Goal: Find specific page/section: Find specific page/section

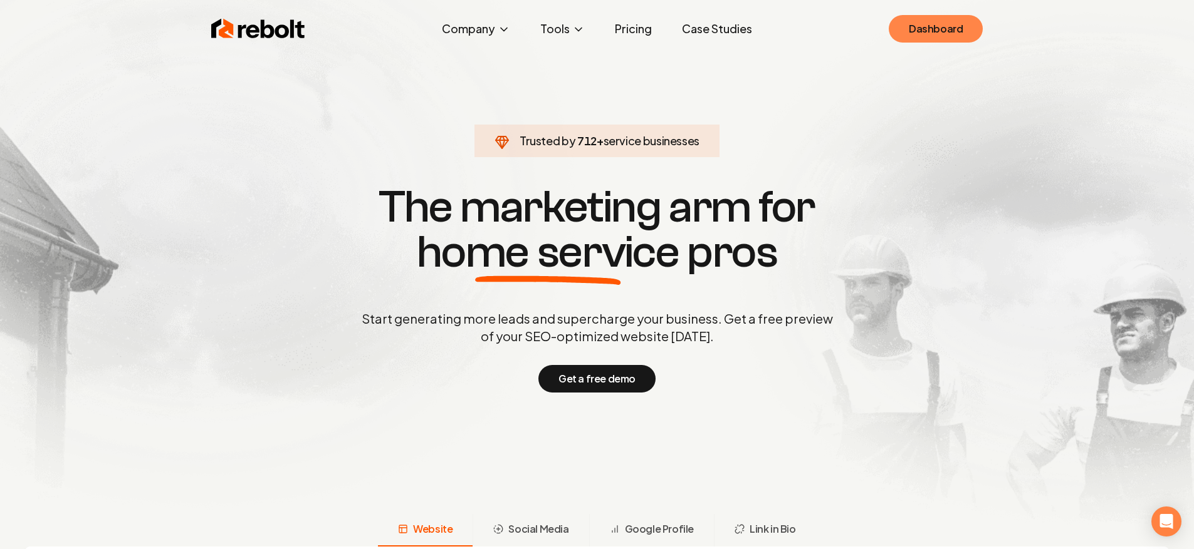
click at [935, 39] on link "Dashboard" at bounding box center [935, 29] width 94 height 28
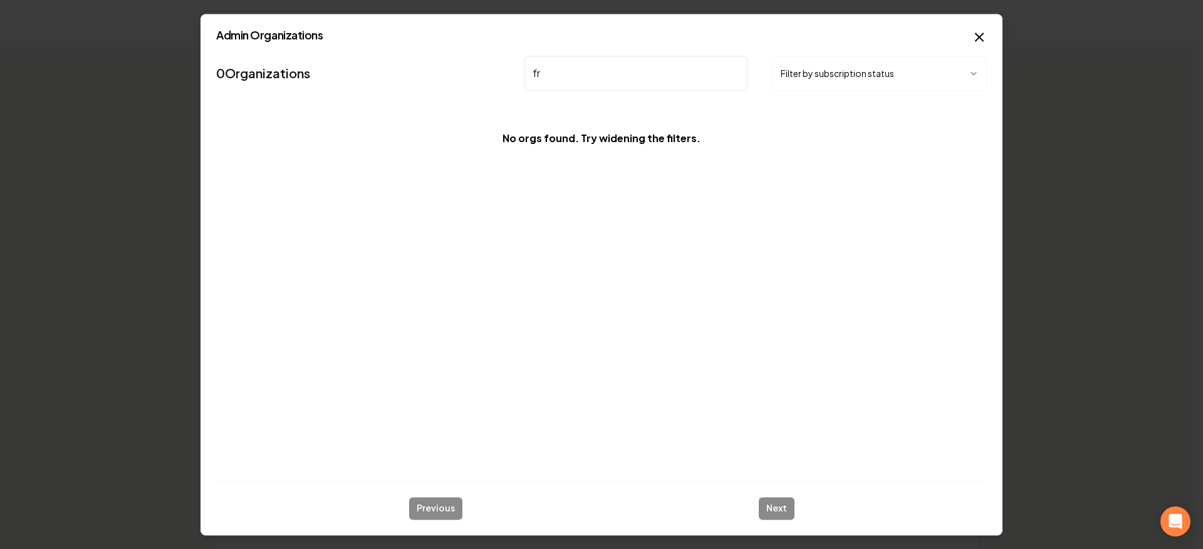
type input "f"
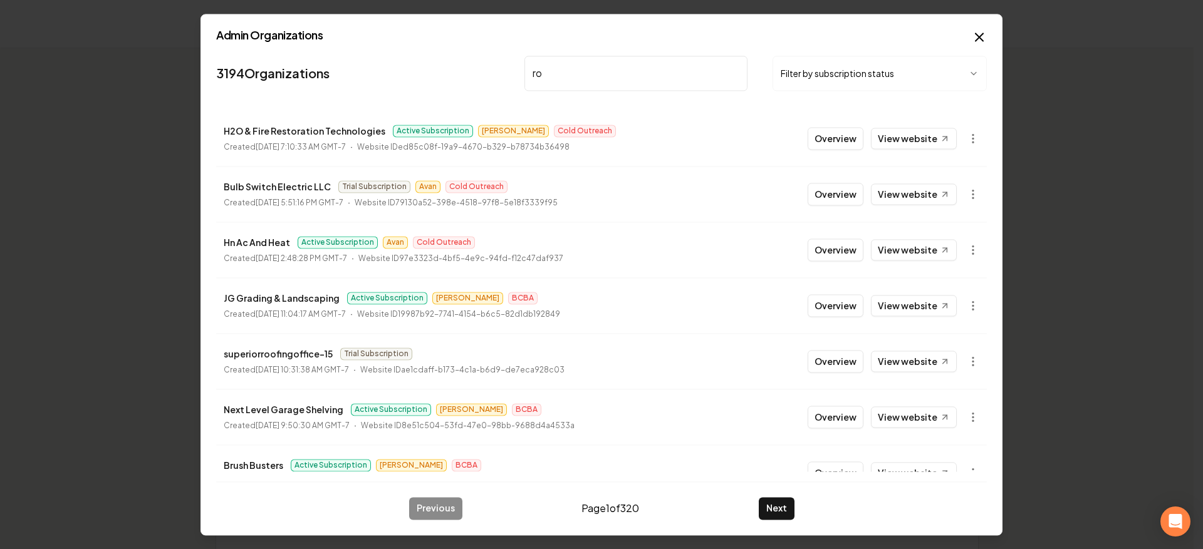
type input "r"
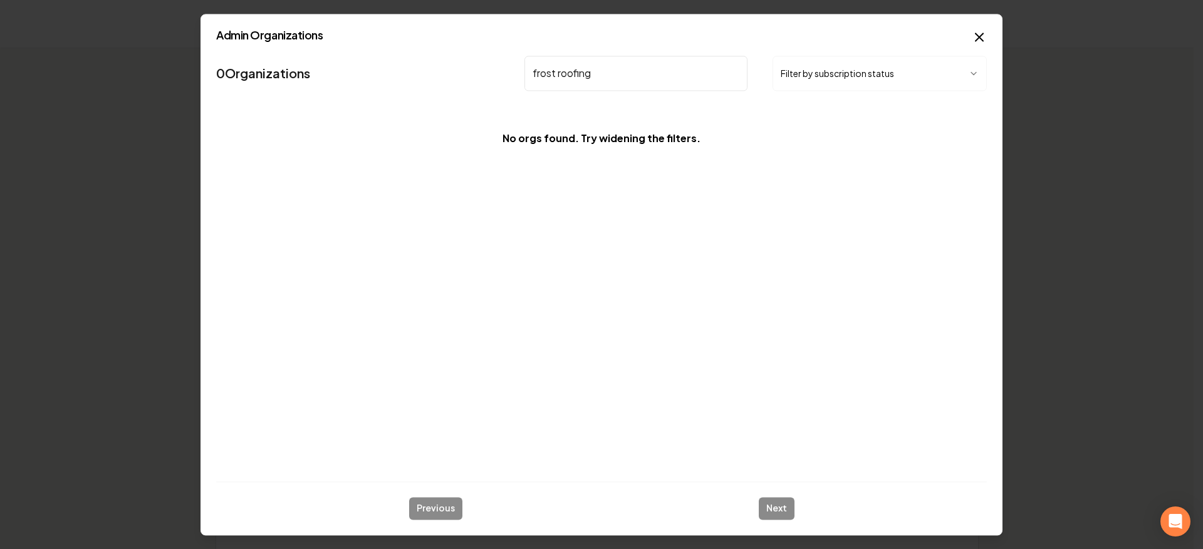
type input "frost roofing"
click at [838, 69] on button "Filter by subscription status" at bounding box center [880, 73] width 214 height 35
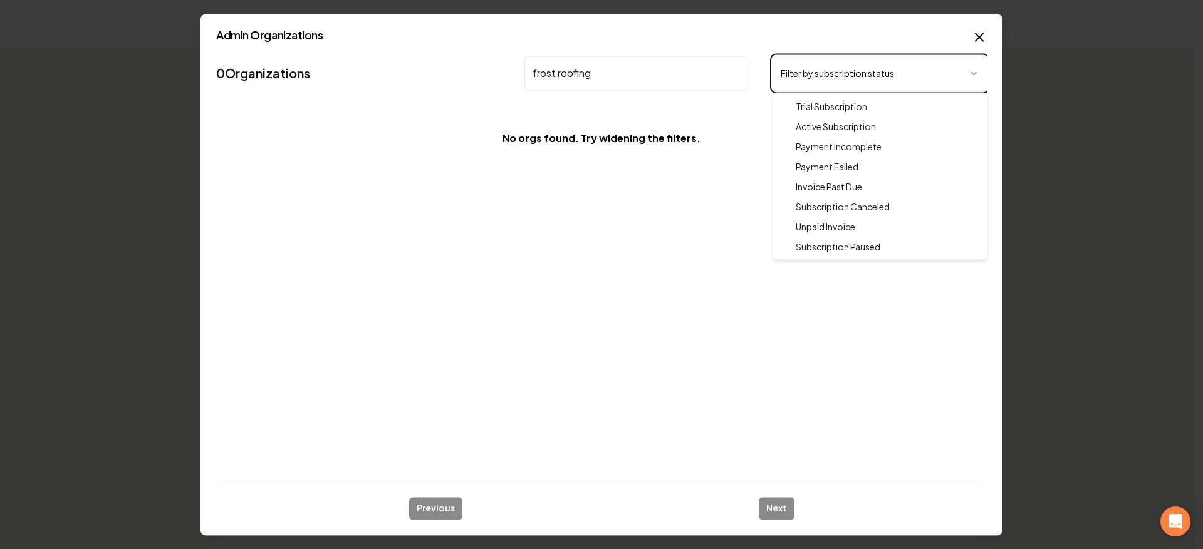
click at [793, 49] on body "Organization Rebolt Site Builder 2496 companies Add New Business Logo Company N…" at bounding box center [597, 274] width 1194 height 549
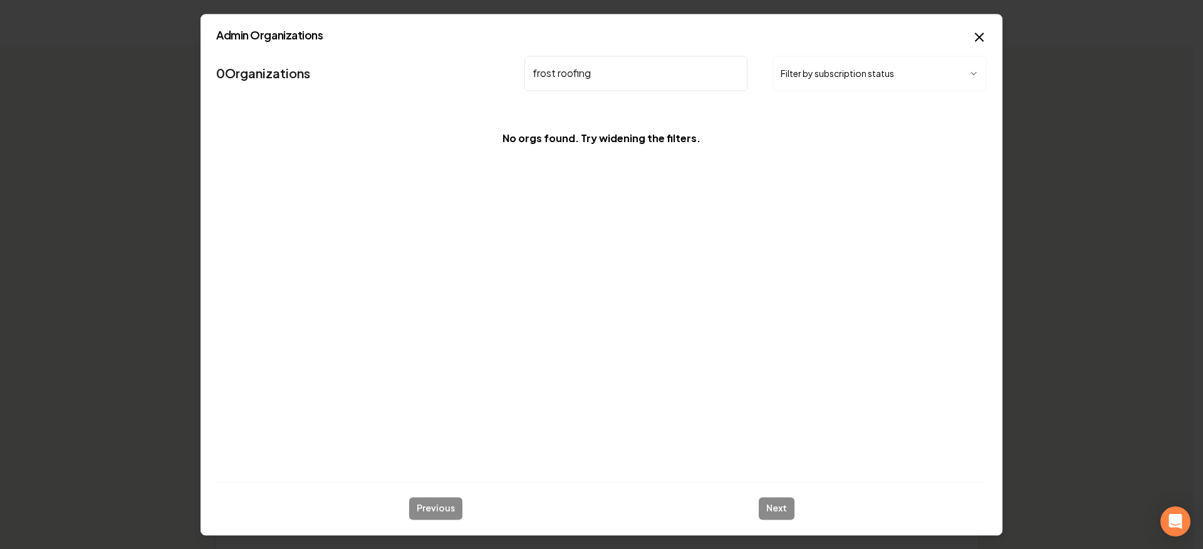
drag, startPoint x: 714, startPoint y: 143, endPoint x: 385, endPoint y: 68, distance: 337.4
click at [385, 68] on div "0 Organizations frost roofing Filter by subscription status No orgs found. Try …" at bounding box center [601, 108] width 771 height 115
click at [408, 61] on nav "0 Organizations frost roofing Filter by subscription status" at bounding box center [601, 78] width 771 height 55
drag, startPoint x: 731, startPoint y: 153, endPoint x: 385, endPoint y: 72, distance: 354.6
click at [382, 74] on div "0 Organizations frost roofing Filter by subscription status No orgs found. Try …" at bounding box center [601, 108] width 771 height 115
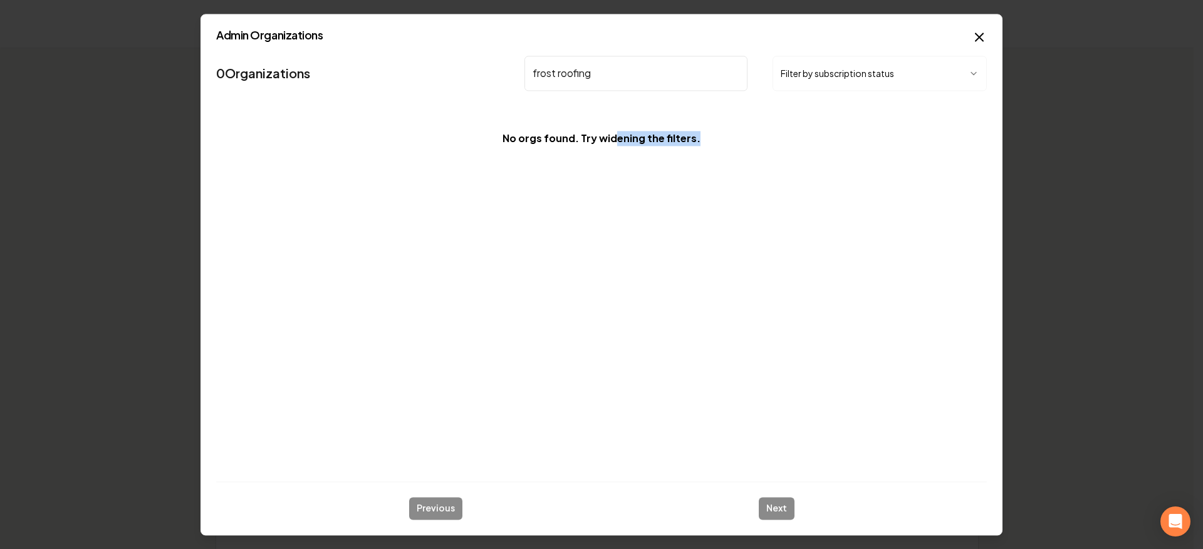
click at [385, 71] on nav "0 Organizations frost roofing Filter by subscription status" at bounding box center [601, 78] width 771 height 55
drag, startPoint x: 746, startPoint y: 155, endPoint x: 426, endPoint y: 76, distance: 329.8
click at [427, 76] on div "0 Organizations frost roofing Filter by subscription status No orgs found. Try …" at bounding box center [601, 108] width 771 height 115
click at [428, 73] on nav "0 Organizations frost roofing Filter by subscription status" at bounding box center [601, 78] width 771 height 55
drag, startPoint x: 726, startPoint y: 140, endPoint x: 448, endPoint y: 62, distance: 289.0
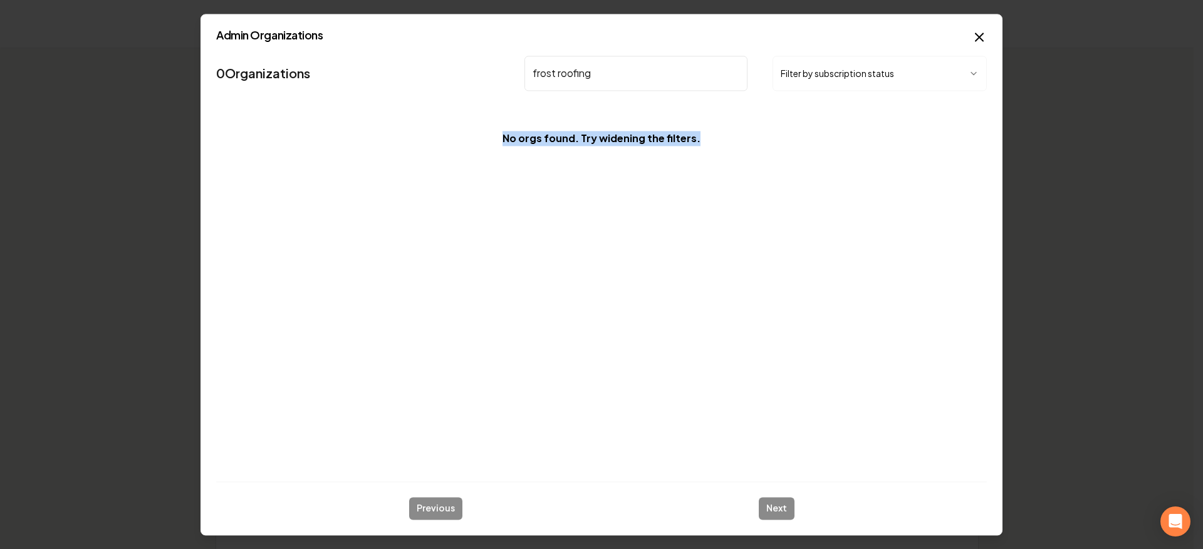
click at [449, 65] on div "0 Organizations frost roofing Filter by subscription status No orgs found. Try …" at bounding box center [601, 108] width 771 height 115
click at [448, 61] on nav "0 Organizations frost roofing Filter by subscription status" at bounding box center [601, 78] width 771 height 55
drag, startPoint x: 758, startPoint y: 147, endPoint x: 405, endPoint y: 52, distance: 365.4
click at [406, 53] on div "0 Organizations frost roofing Filter by subscription status No orgs found. Try …" at bounding box center [601, 108] width 771 height 115
click at [407, 49] on div "Admin Organizations 0 Organizations frost roofing Filter by subscription status…" at bounding box center [601, 275] width 802 height 522
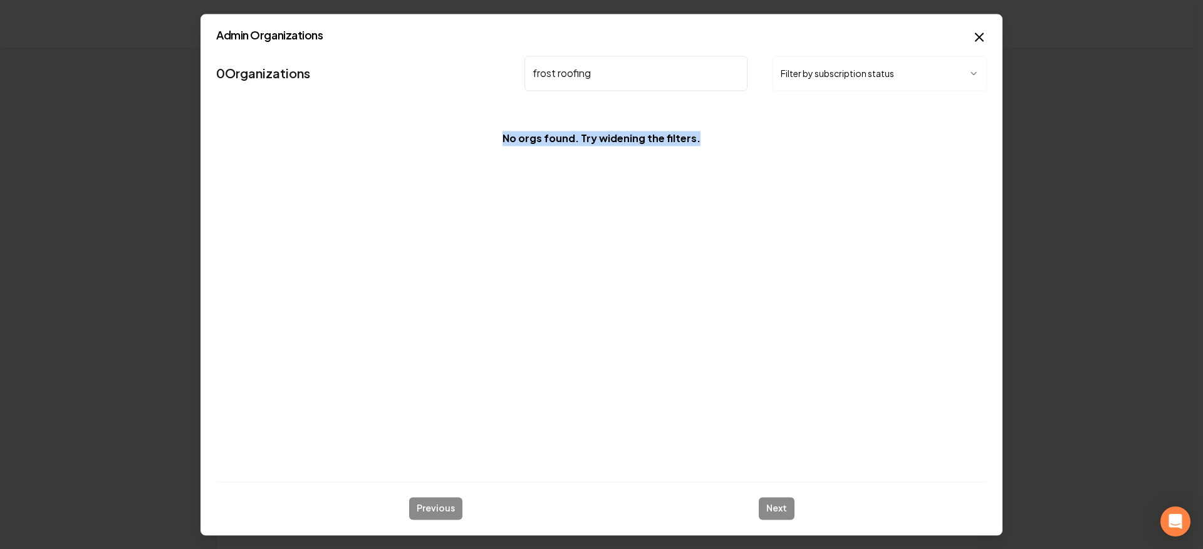
drag, startPoint x: 730, startPoint y: 148, endPoint x: 425, endPoint y: 38, distance: 324.4
click at [425, 43] on div "Admin Organizations 0 Organizations frost roofing Filter by subscription status…" at bounding box center [601, 275] width 802 height 522
click at [425, 38] on h2 "Admin Organizations" at bounding box center [601, 34] width 771 height 11
drag, startPoint x: 776, startPoint y: 143, endPoint x: 468, endPoint y: 55, distance: 319.9
click at [472, 60] on div "0 Organizations frost roofing Filter by subscription status No orgs found. Try …" at bounding box center [601, 108] width 771 height 115
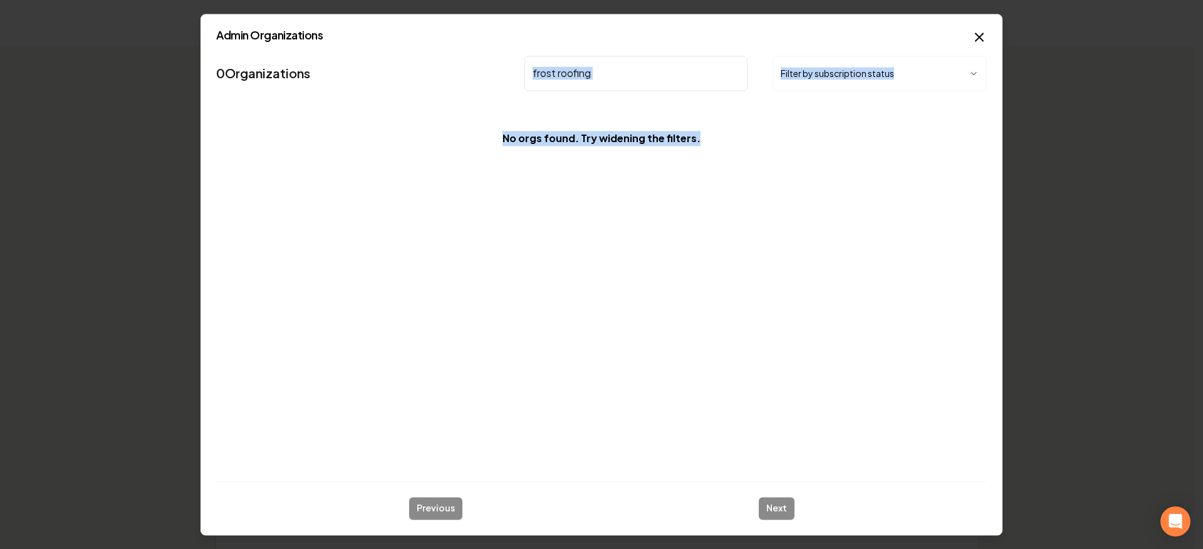
click at [467, 53] on nav "0 Organizations frost roofing Filter by subscription status" at bounding box center [601, 78] width 771 height 55
drag, startPoint x: 744, startPoint y: 146, endPoint x: 437, endPoint y: 52, distance: 321.1
click at [437, 53] on div "0 Organizations frost roofing Filter by subscription status No orgs found. Try …" at bounding box center [601, 108] width 771 height 115
click at [437, 51] on nav "0 Organizations frost roofing Filter by subscription status" at bounding box center [601, 78] width 771 height 55
drag, startPoint x: 770, startPoint y: 155, endPoint x: 434, endPoint y: 50, distance: 352.4
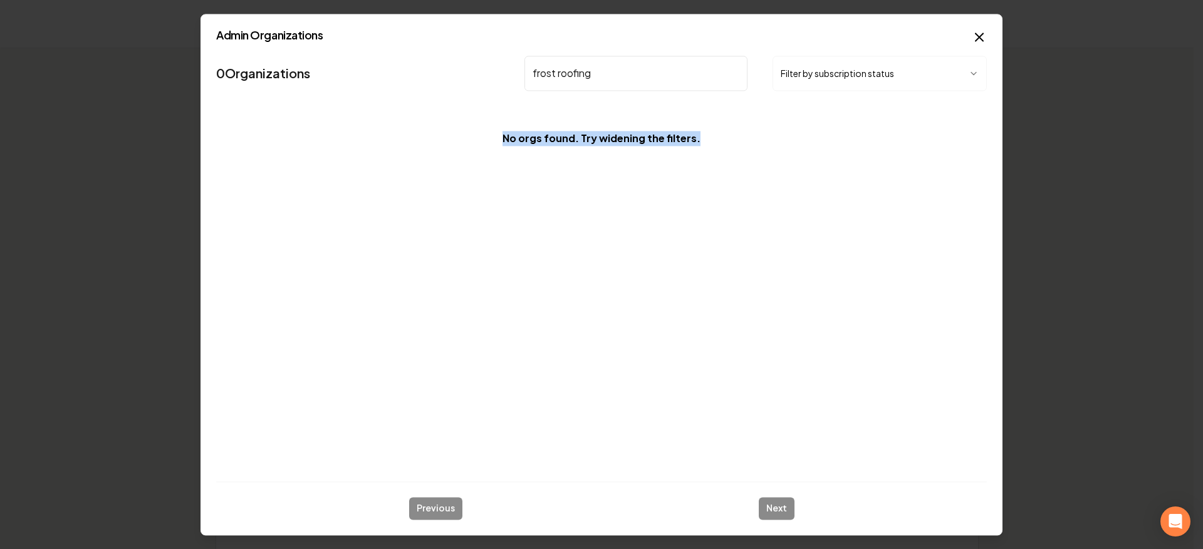
click at [434, 55] on div "0 Organizations frost roofing Filter by subscription status No orgs found. Try …" at bounding box center [601, 108] width 771 height 115
click at [437, 46] on div "Admin Organizations 0 Organizations frost roofing Filter by subscription status…" at bounding box center [601, 275] width 802 height 522
drag, startPoint x: 727, startPoint y: 151, endPoint x: 425, endPoint y: 53, distance: 317.4
click at [422, 59] on div "0 Organizations frost roofing Filter by subscription status No orgs found. Try …" at bounding box center [601, 108] width 771 height 115
click at [430, 51] on nav "0 Organizations frost roofing Filter by subscription status" at bounding box center [601, 78] width 771 height 55
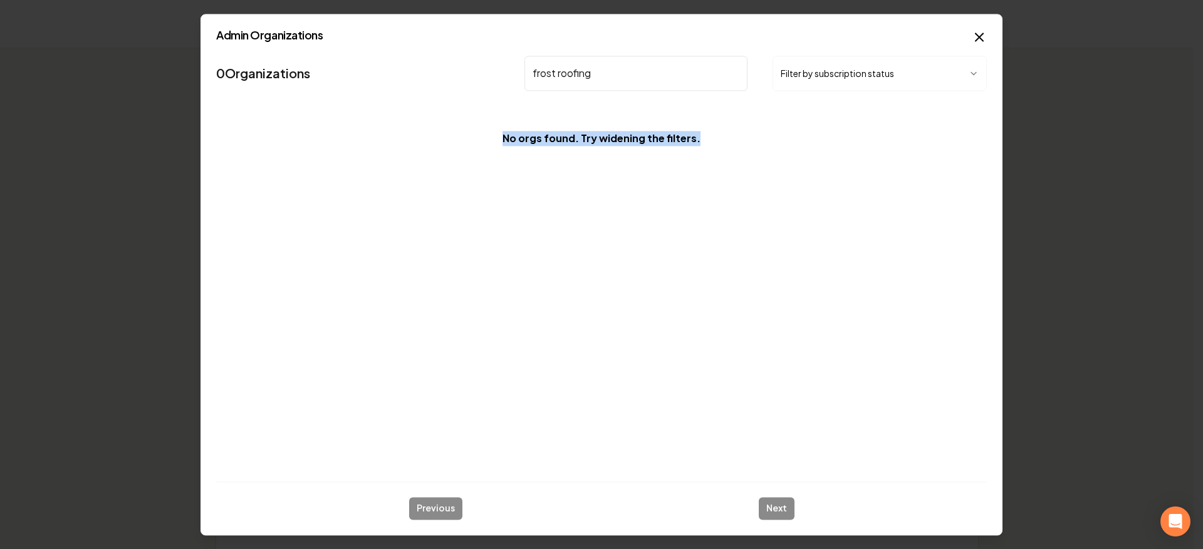
drag, startPoint x: 729, startPoint y: 155, endPoint x: 410, endPoint y: 54, distance: 334.1
click at [388, 59] on div "0 Organizations frost roofing Filter by subscription status No orgs found. Try …" at bounding box center [601, 108] width 771 height 115
click at [410, 53] on nav "0 Organizations frost roofing Filter by subscription status" at bounding box center [601, 78] width 771 height 55
drag, startPoint x: 696, startPoint y: 135, endPoint x: 476, endPoint y: 66, distance: 230.3
click at [479, 68] on div "0 Organizations frost roofing Filter by subscription status No orgs found. Try …" at bounding box center [601, 108] width 771 height 115
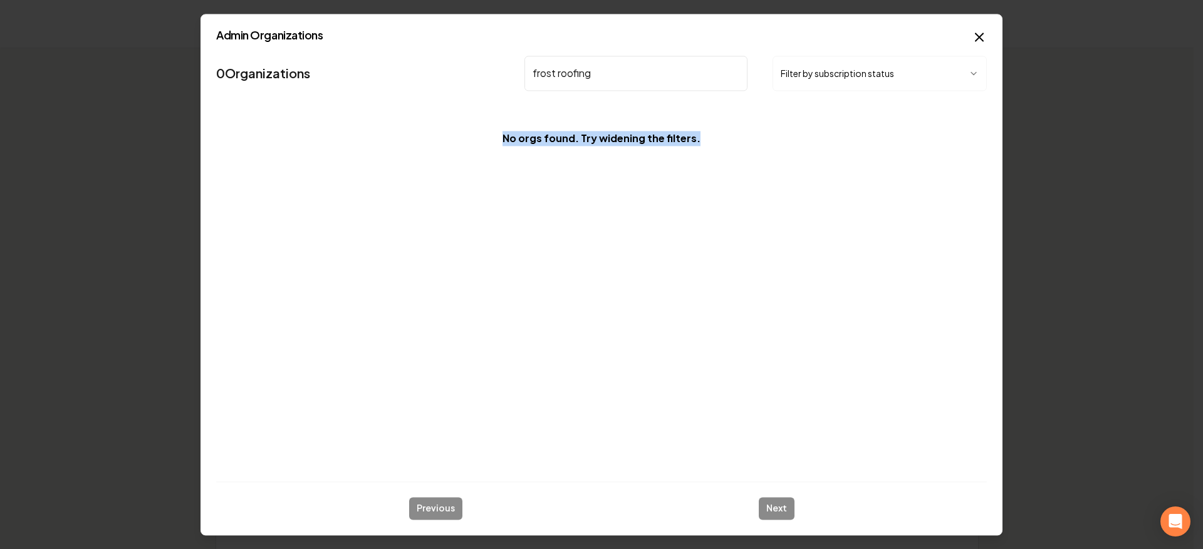
click at [475, 66] on nav "0 Organizations frost roofing Filter by subscription status" at bounding box center [601, 78] width 771 height 55
drag, startPoint x: 731, startPoint y: 140, endPoint x: 516, endPoint y: 72, distance: 225.3
click at [516, 72] on div "0 Organizations frost roofing Filter by subscription status No orgs found. Try …" at bounding box center [601, 108] width 771 height 115
click at [498, 66] on nav "0 Organizations frost roofing Filter by subscription status" at bounding box center [601, 78] width 771 height 55
click at [730, 76] on input "frost roofing" at bounding box center [635, 73] width 223 height 35
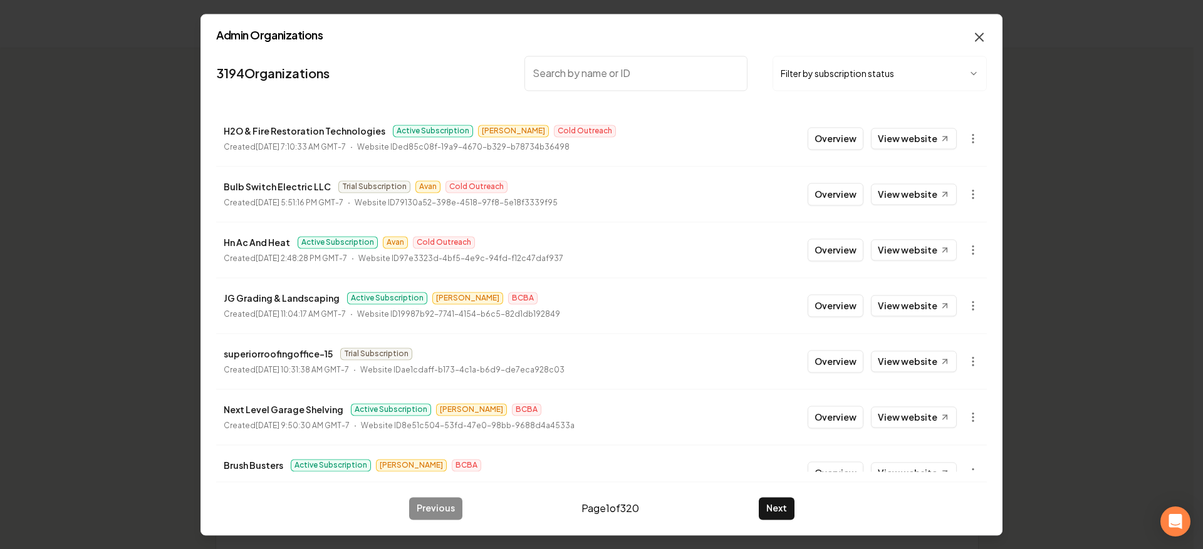
click at [972, 29] on icon "button" at bounding box center [979, 36] width 15 height 15
type input "vortex"
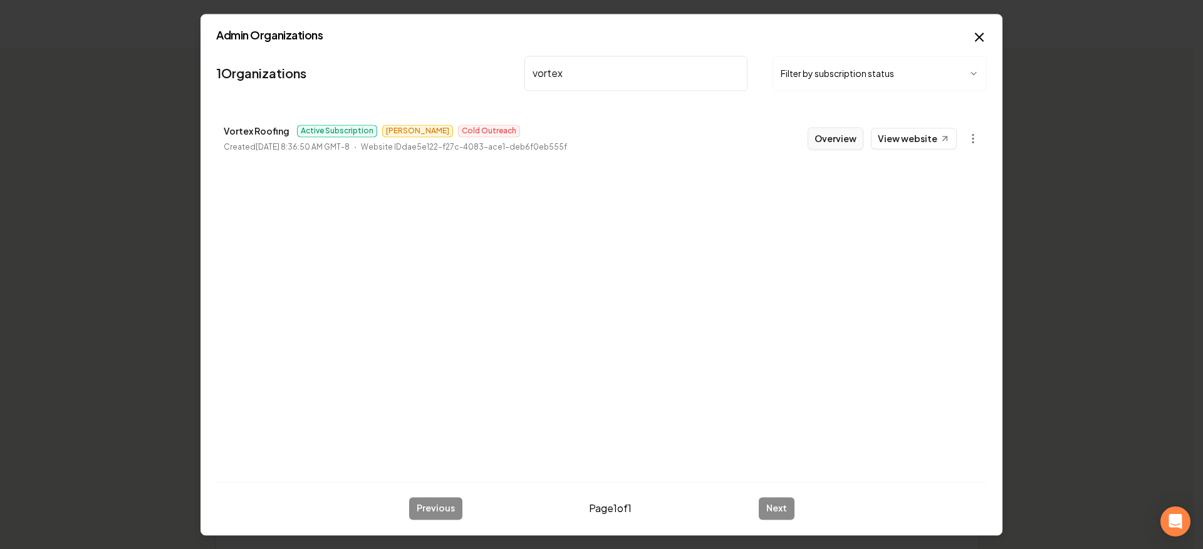
click at [826, 141] on button "Overview" at bounding box center [836, 138] width 56 height 23
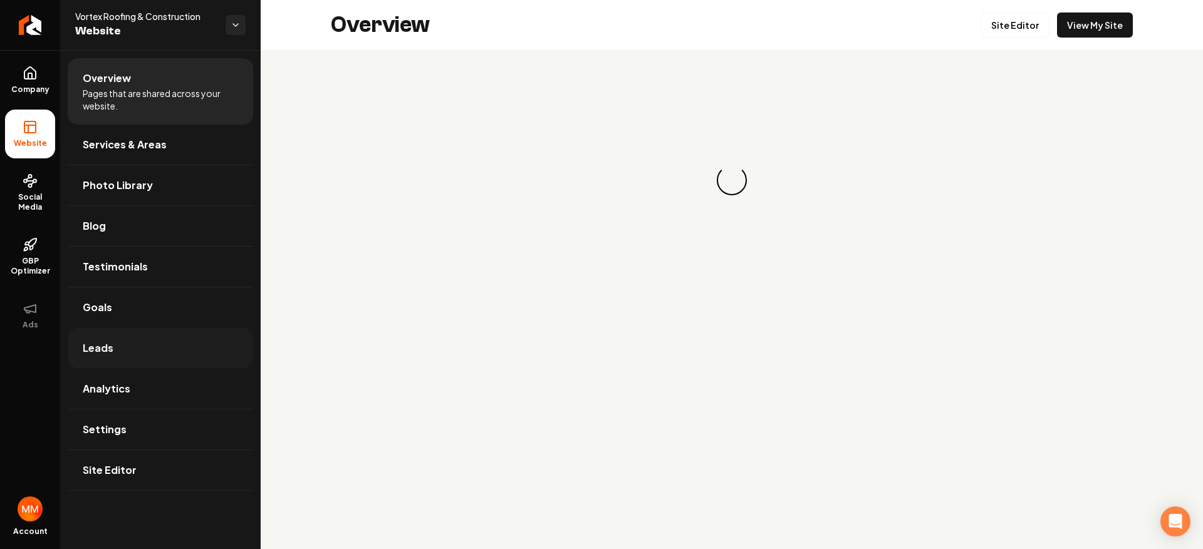
click at [151, 345] on link "Leads" at bounding box center [160, 348] width 185 height 40
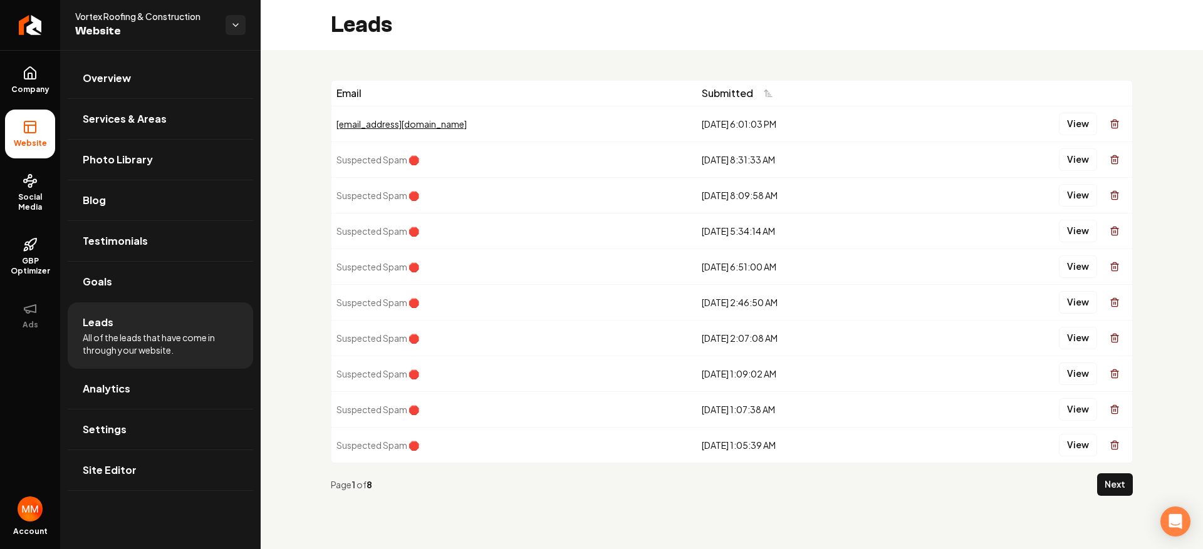
click at [1092, 472] on div "Page 1 of 8 Next" at bounding box center [732, 485] width 802 height 43
click at [1107, 480] on button "Next" at bounding box center [1115, 485] width 36 height 23
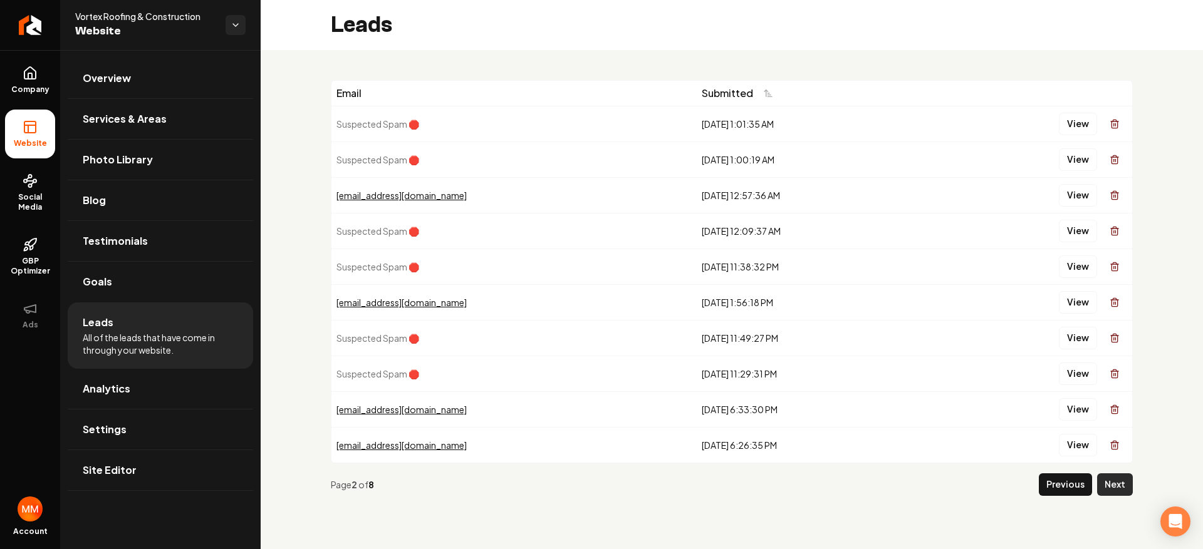
click at [1112, 483] on button "Next" at bounding box center [1115, 485] width 36 height 23
